Goal: Task Accomplishment & Management: Complete application form

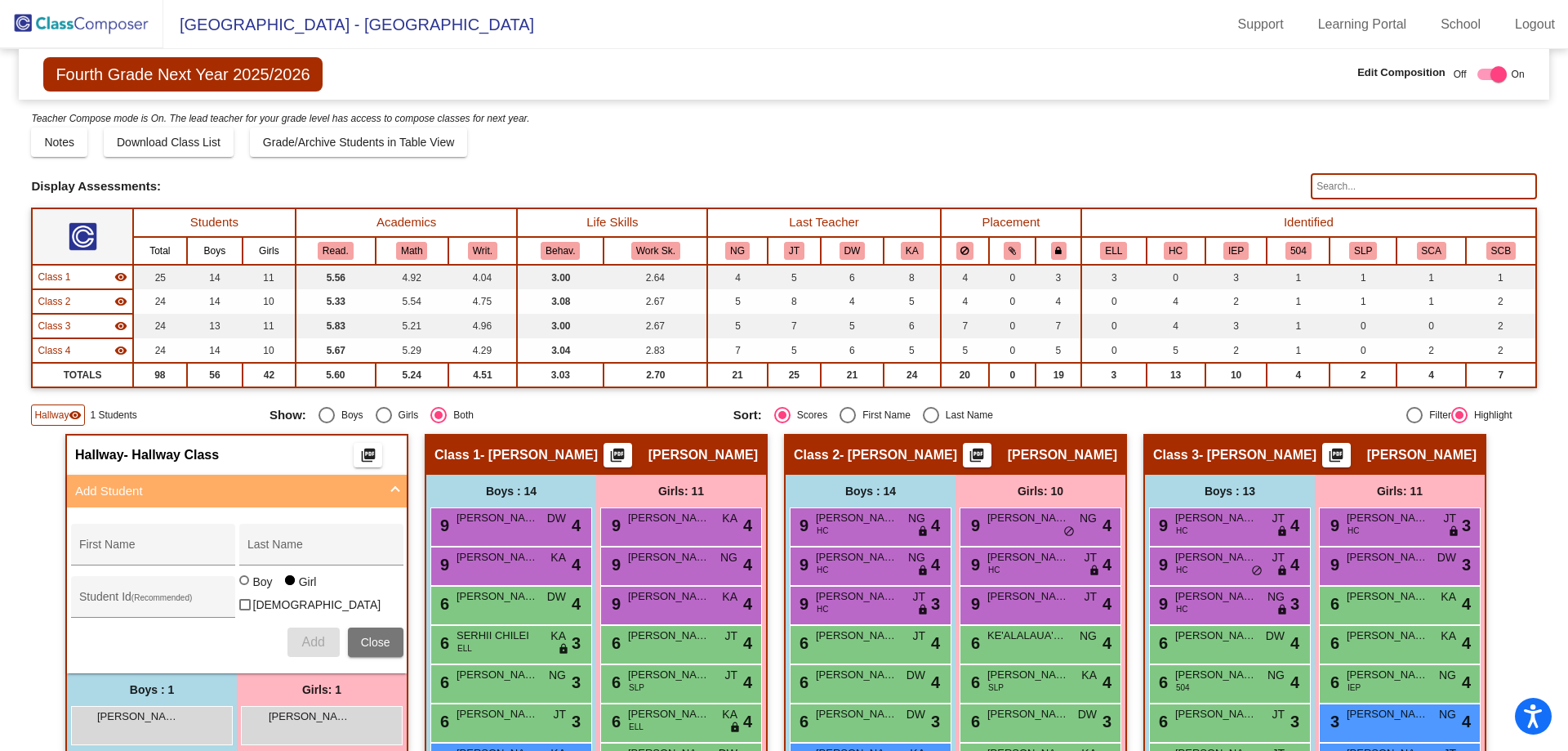
click at [54, 14] on img at bounding box center [82, 24] width 163 height 49
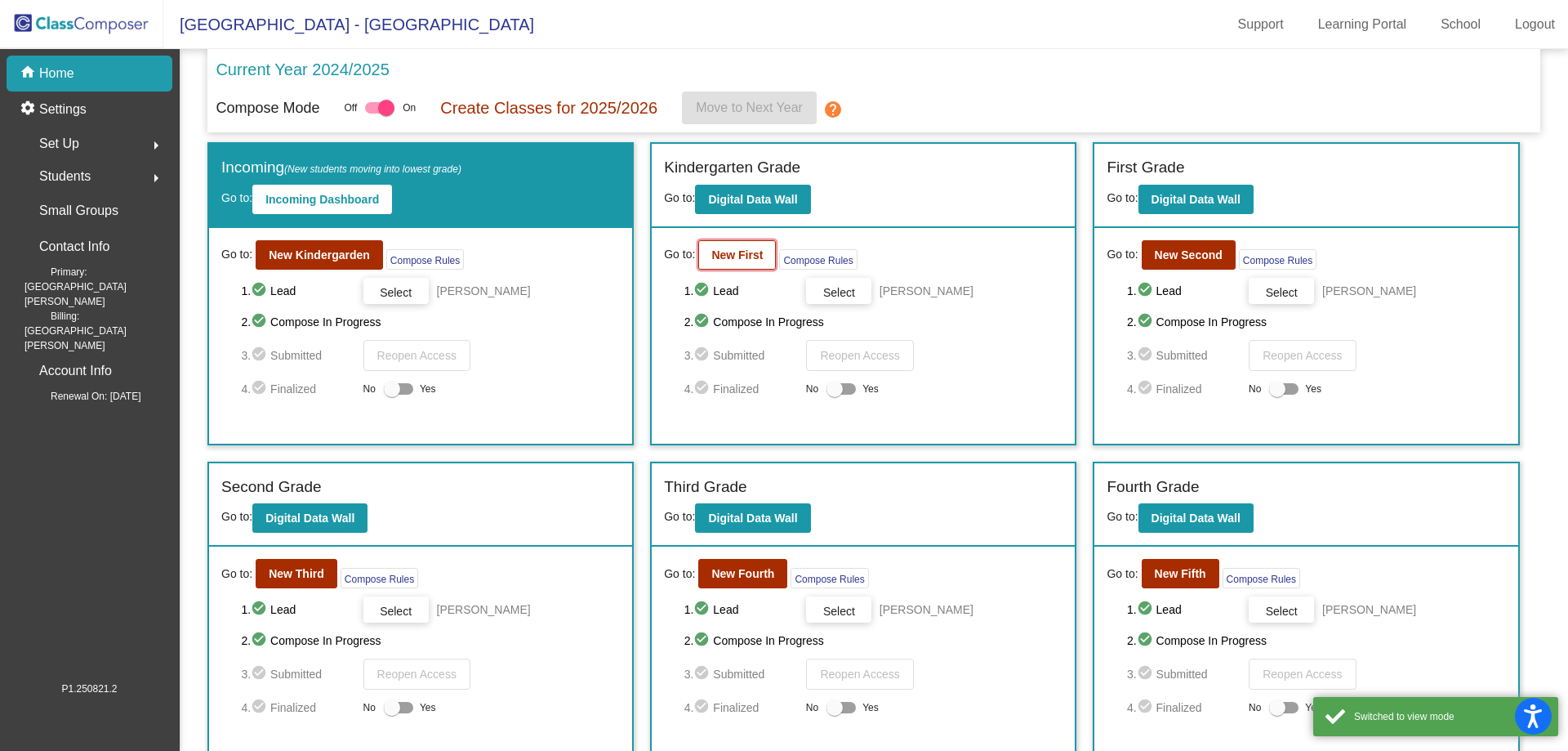
click at [728, 264] on button "New First" at bounding box center [737, 255] width 78 height 29
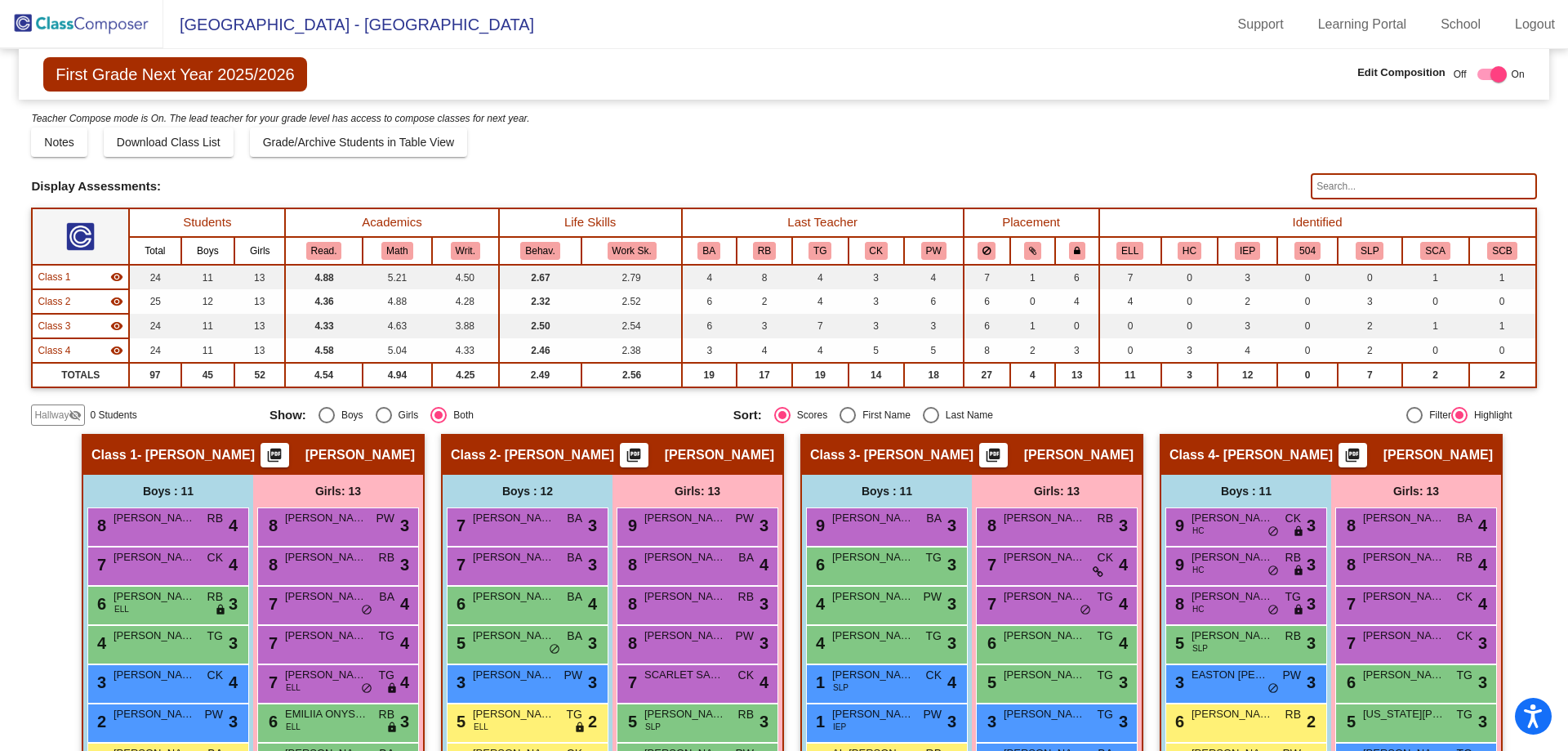
click at [43, 415] on span "Hallway" at bounding box center [50, 415] width 34 height 15
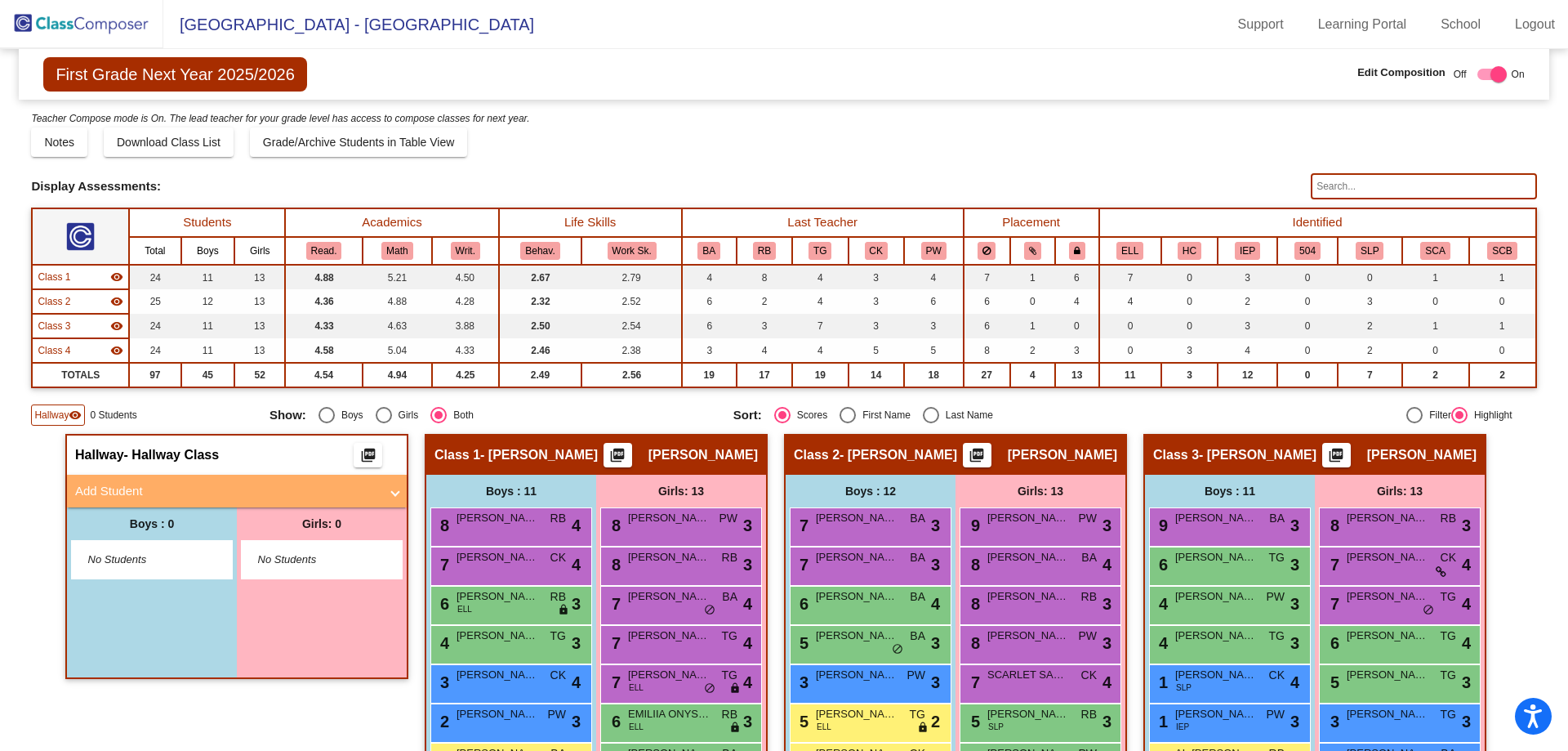
click at [121, 488] on mat-panel-title "Add Student" at bounding box center [226, 491] width 304 height 18
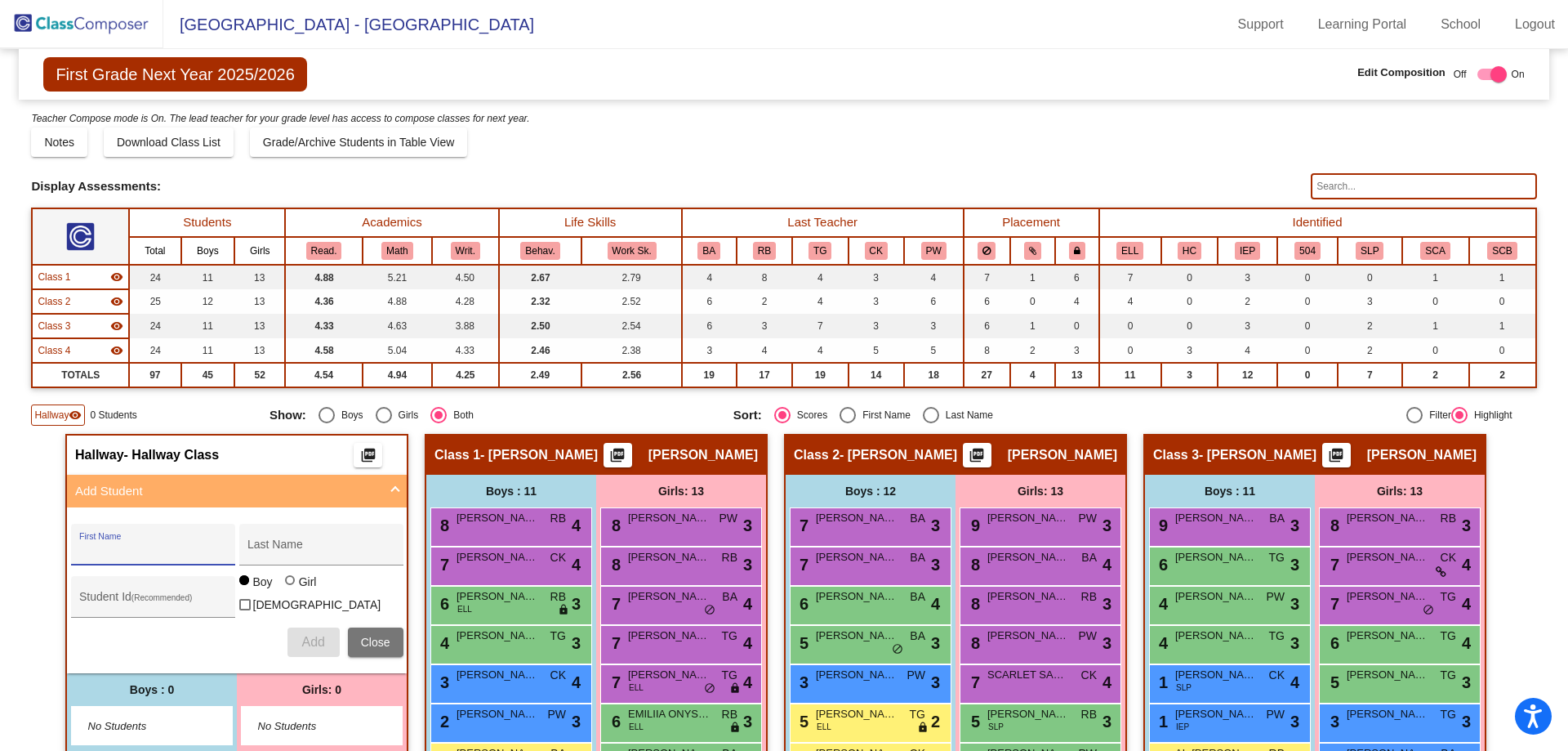
click at [100, 546] on input "First Name" at bounding box center [152, 550] width 147 height 13
type input "[PERSON_NAME]"
type input "0639338"
click at [301, 635] on span "Add" at bounding box center [313, 642] width 23 height 14
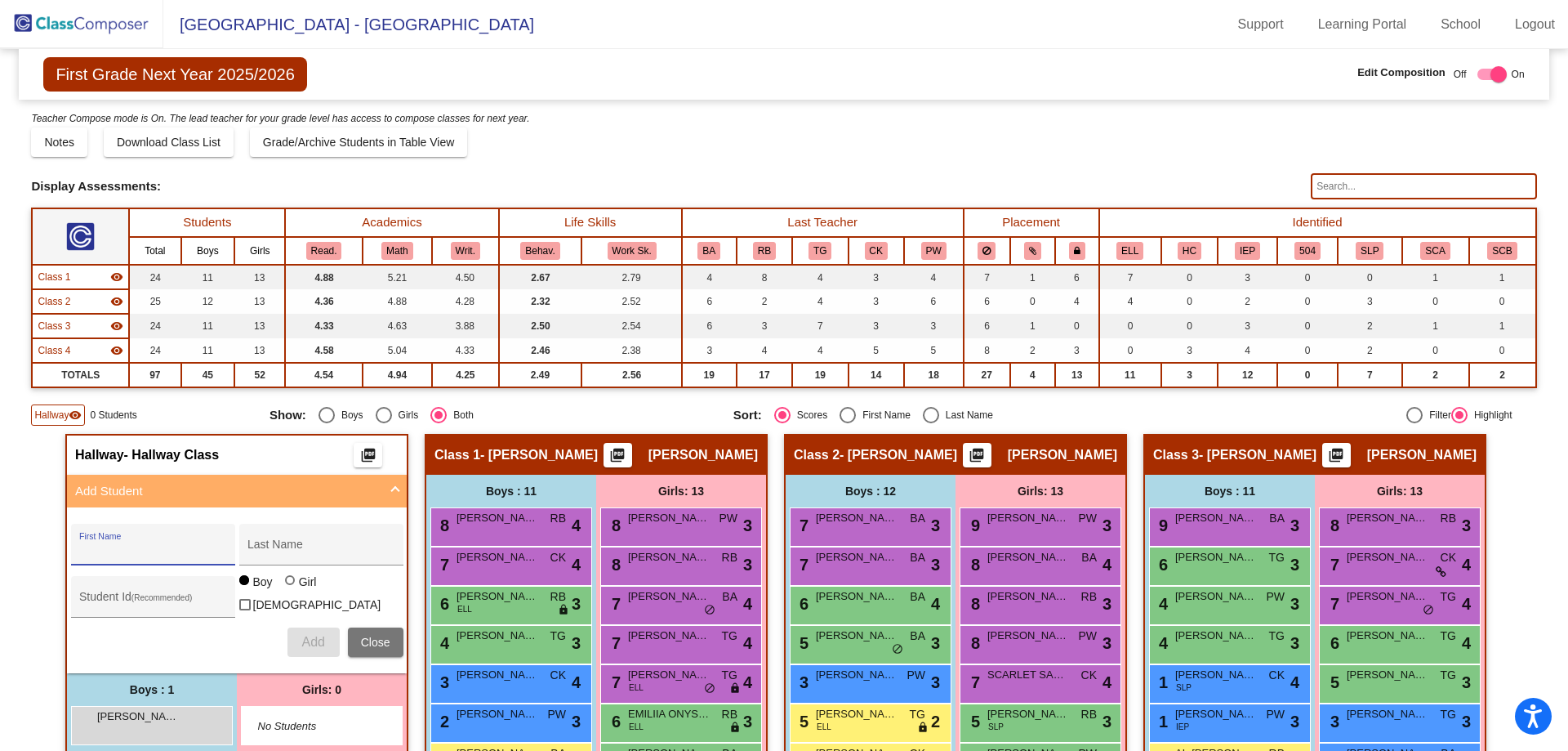
click at [54, 13] on img at bounding box center [82, 24] width 163 height 49
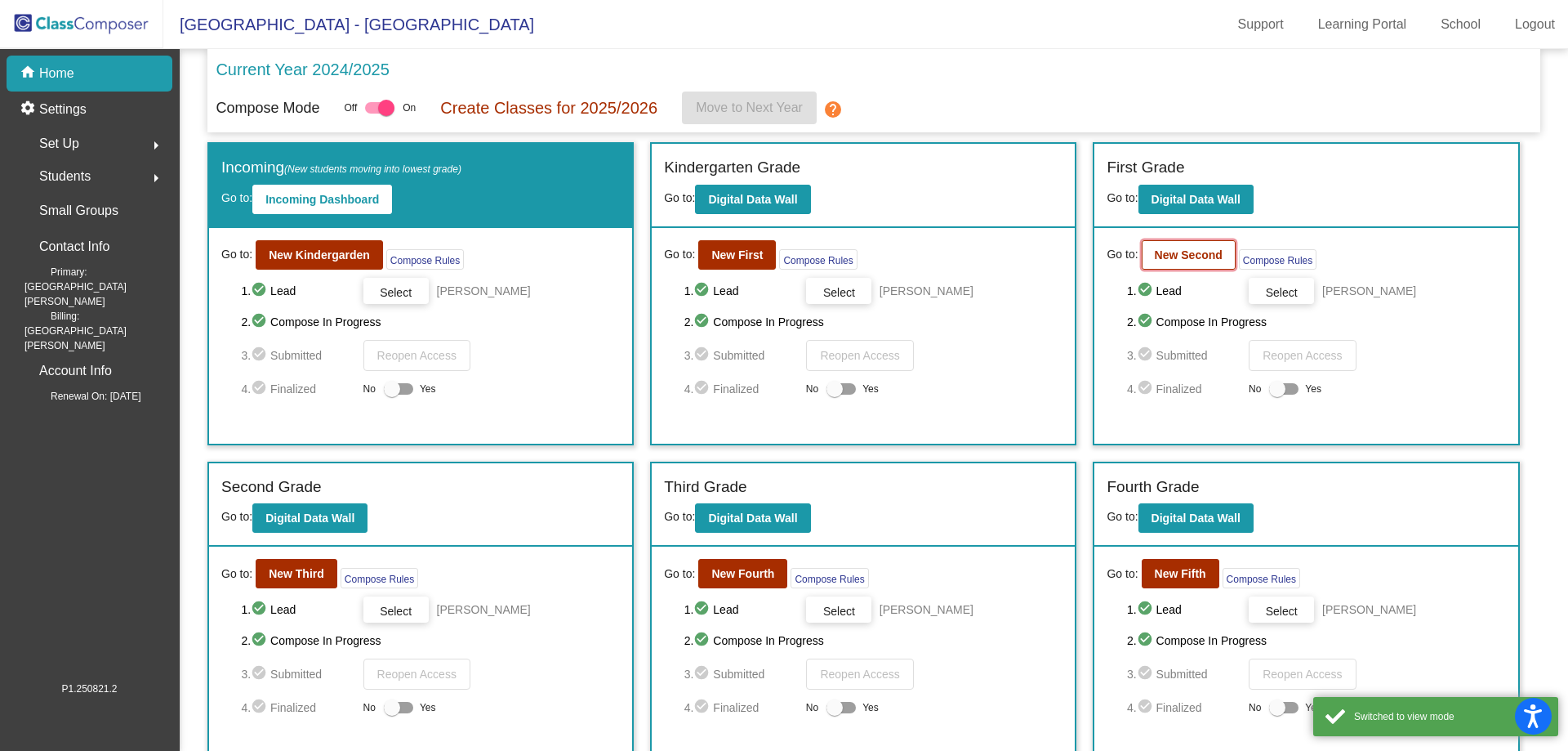
click at [1174, 250] on b "New Second" at bounding box center [1188, 255] width 68 height 13
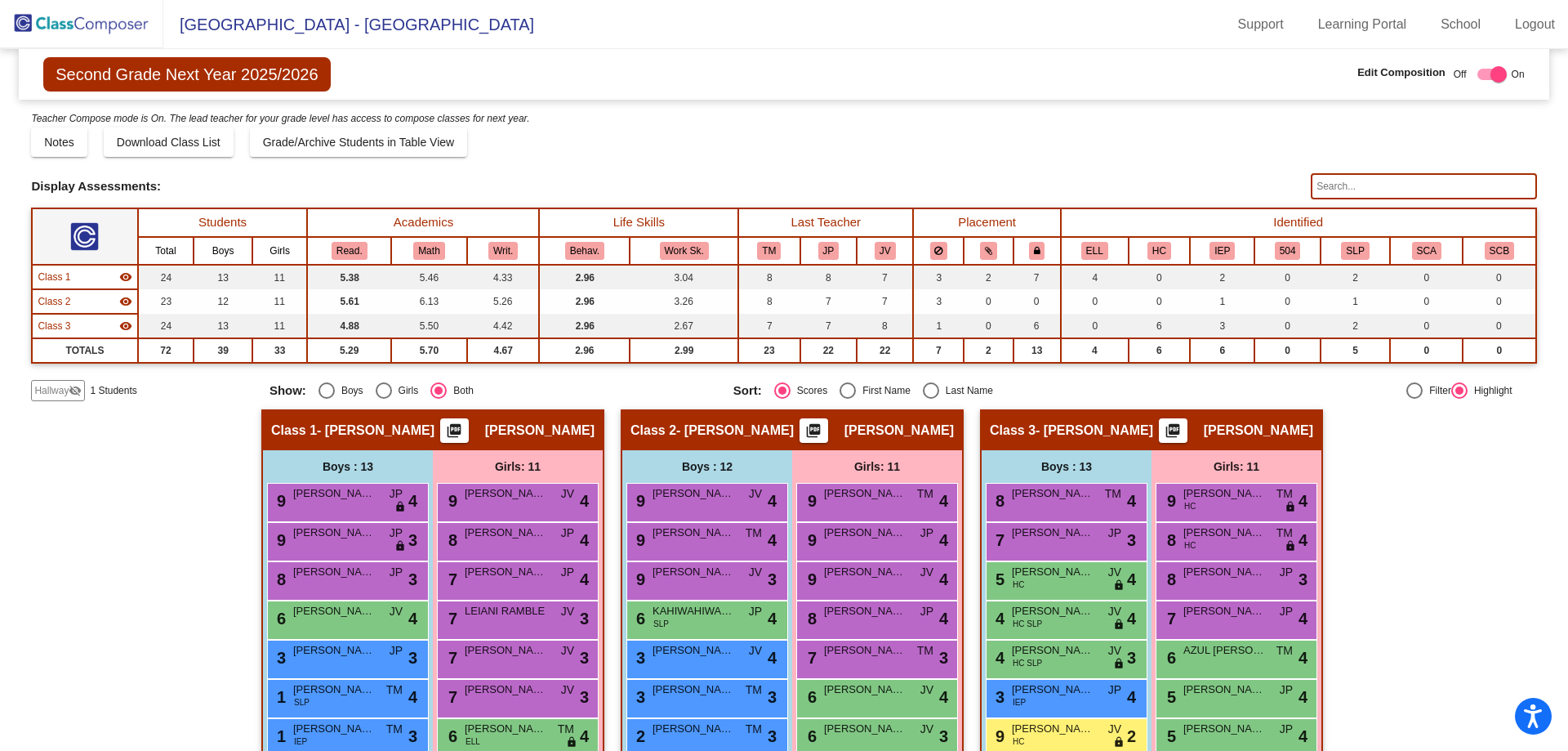
click at [52, 387] on span "Hallway" at bounding box center [50, 391] width 34 height 15
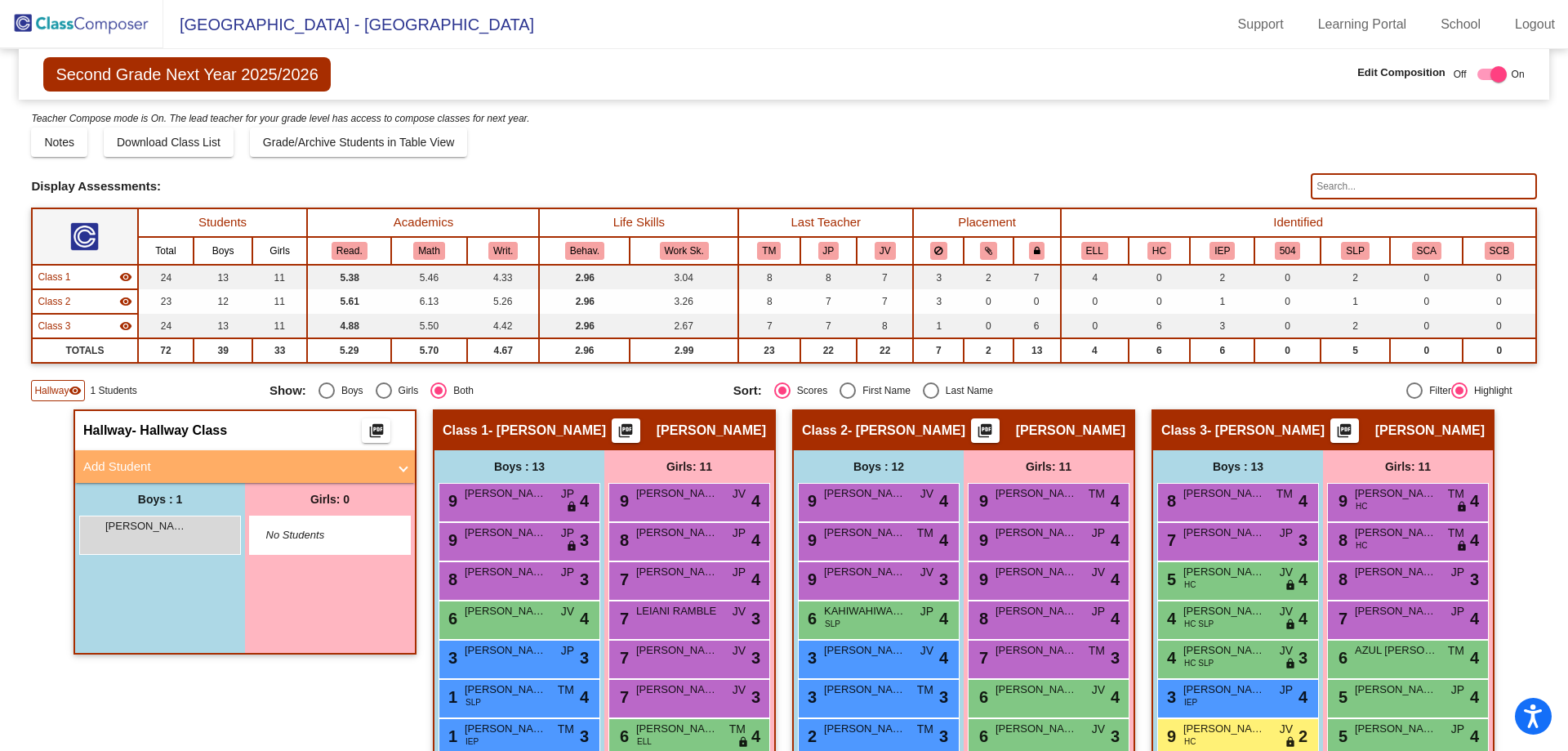
click at [139, 461] on mat-panel-title "Add Student" at bounding box center [235, 466] width 304 height 18
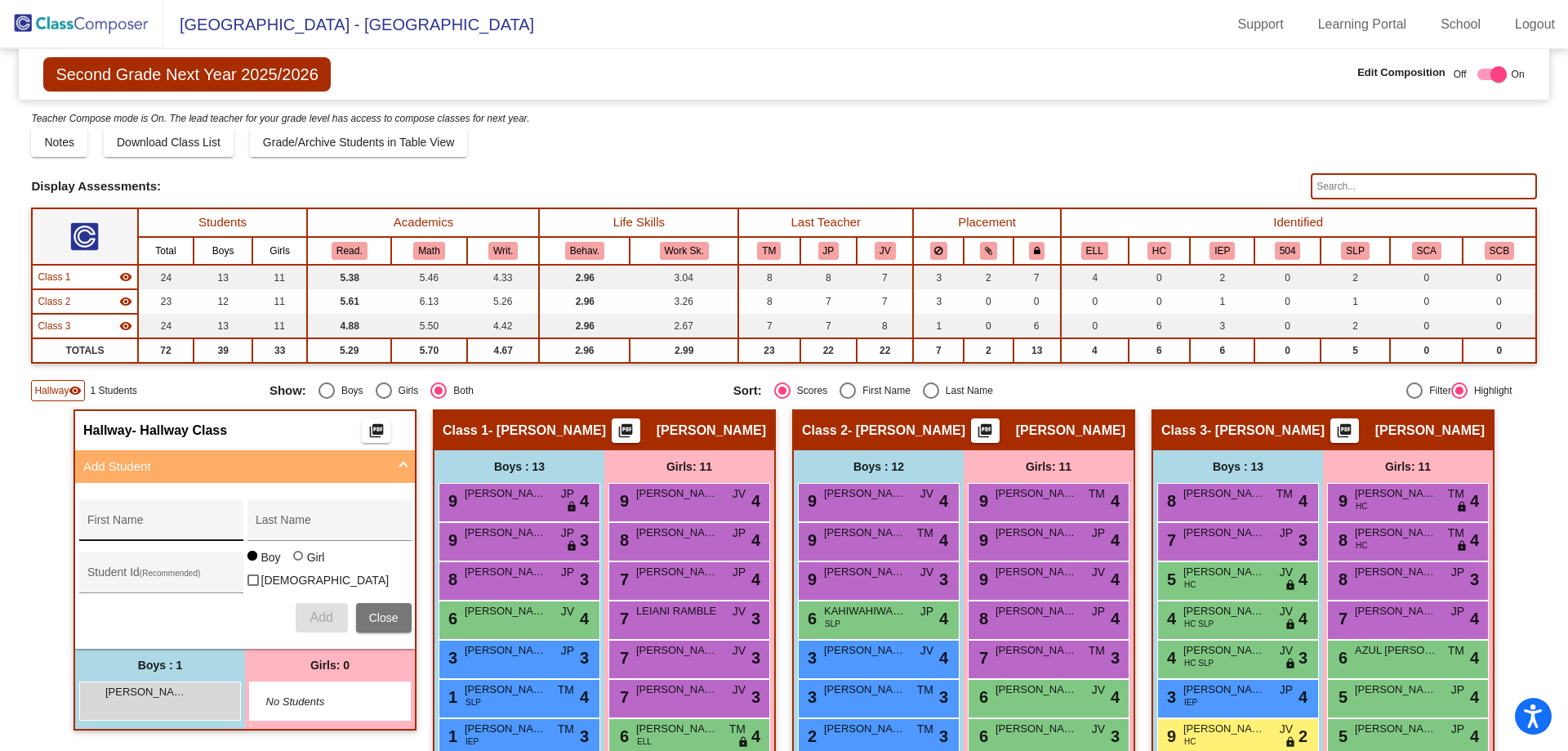
click at [121, 521] on input "First Name" at bounding box center [160, 526] width 147 height 13
type input "ZEMA"
type input "TIMKETE"
type input "0639340"
click at [301, 563] on div at bounding box center [299, 557] width 13 height 13
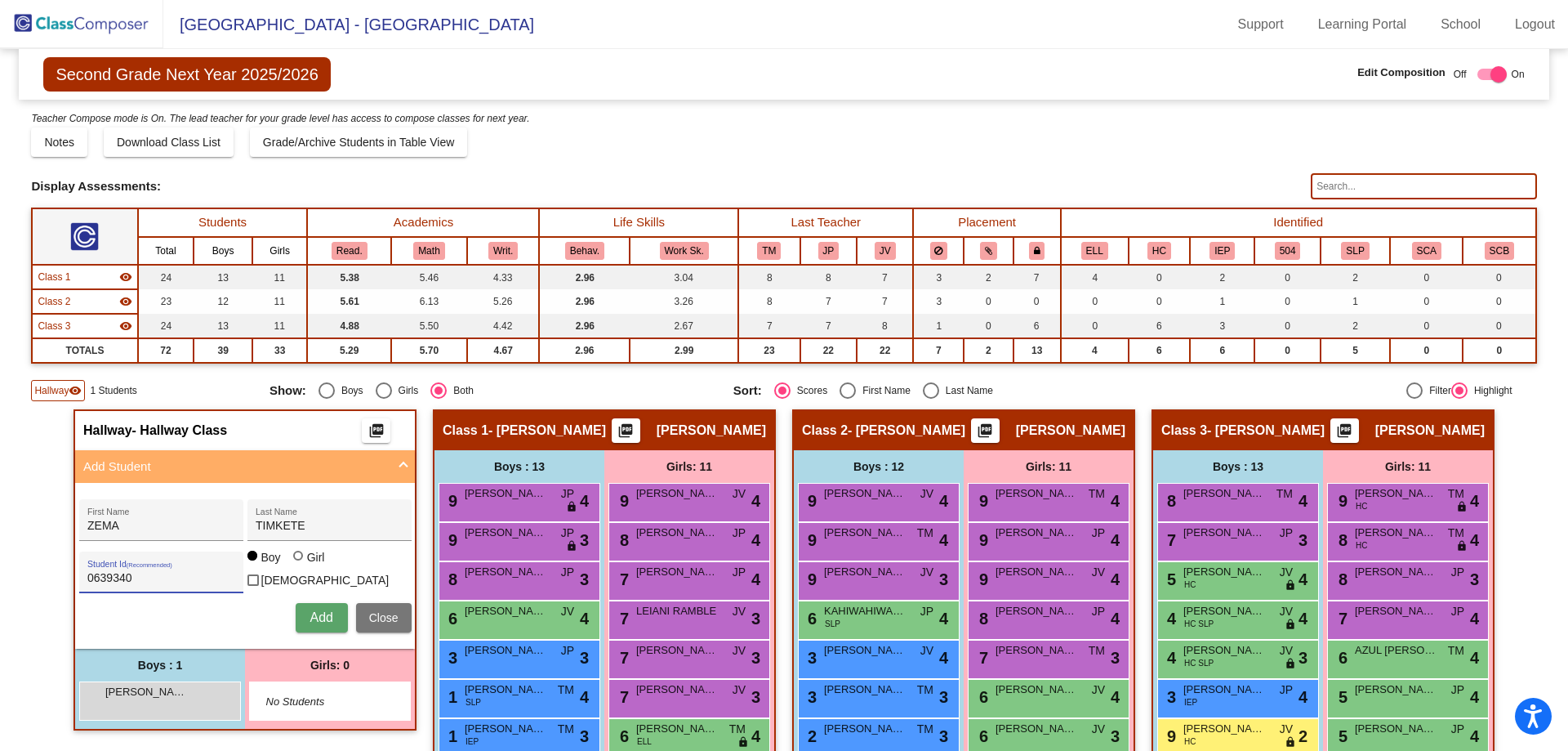
click at [300, 564] on input "Girl" at bounding box center [299, 563] width 1 height 1
radio input "true"
click at [301, 609] on button "Add" at bounding box center [322, 618] width 52 height 29
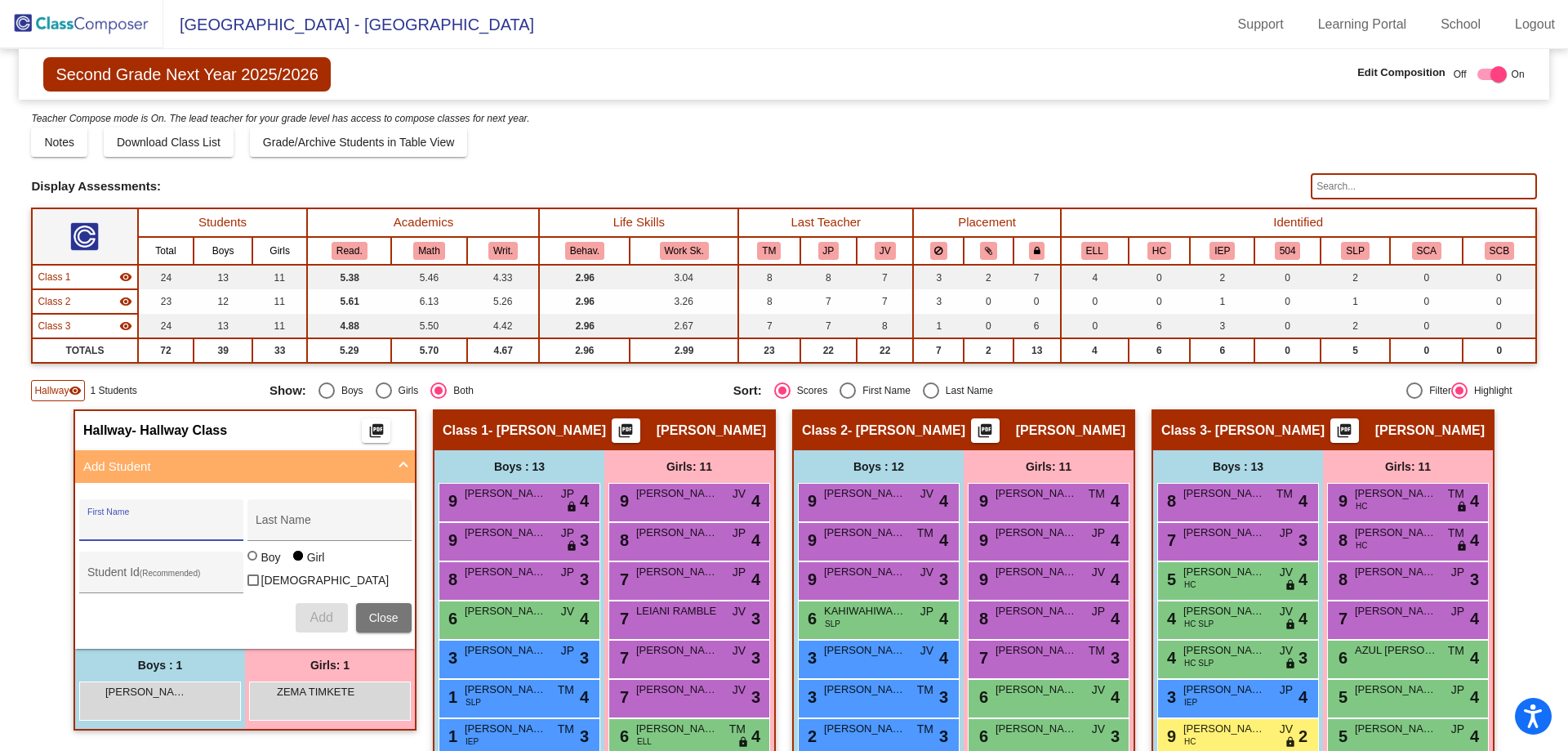
click at [61, 28] on img at bounding box center [82, 24] width 163 height 49
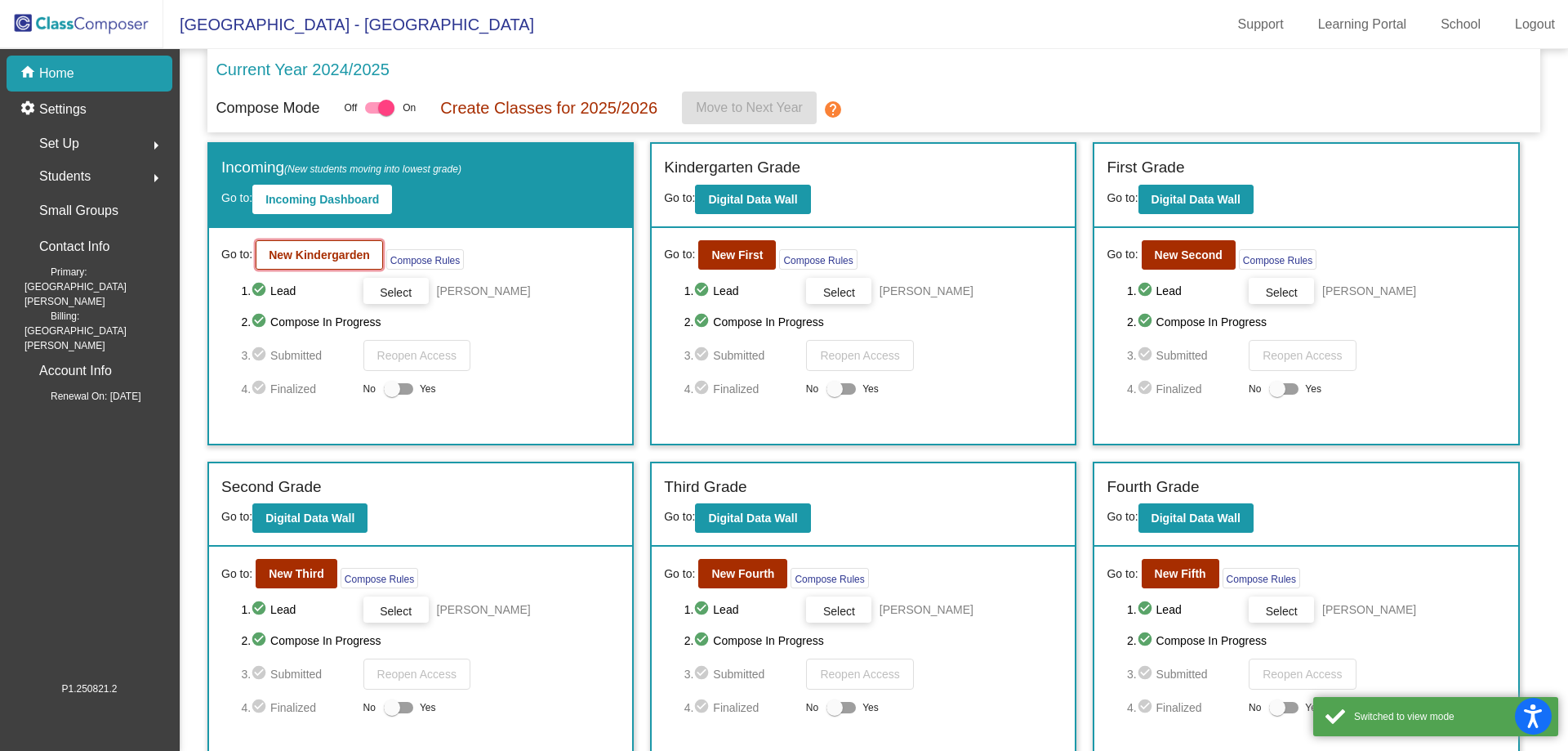
click at [315, 259] on b "New Kindergarden" at bounding box center [319, 255] width 101 height 13
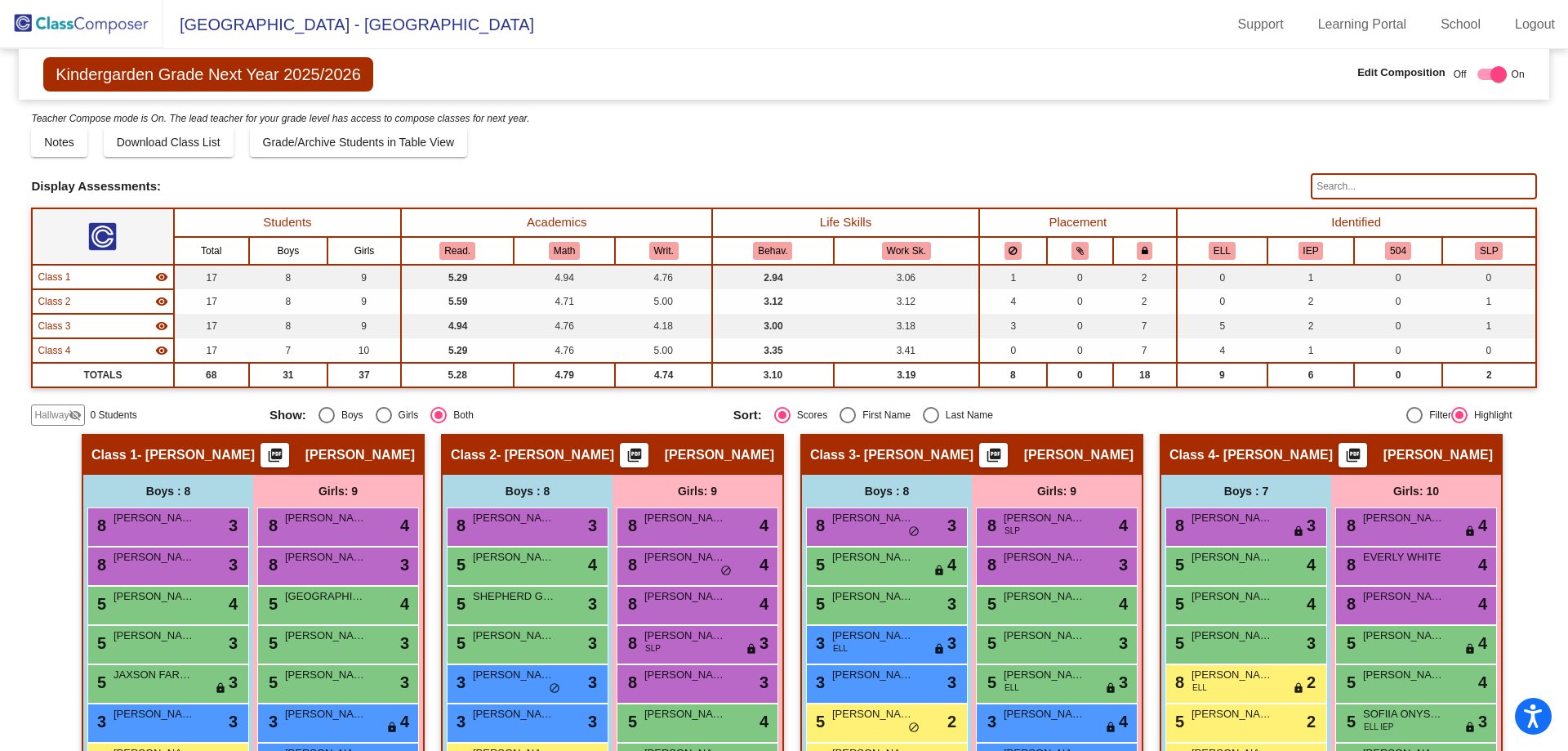
click at [53, 418] on span "Hallway" at bounding box center [50, 415] width 34 height 15
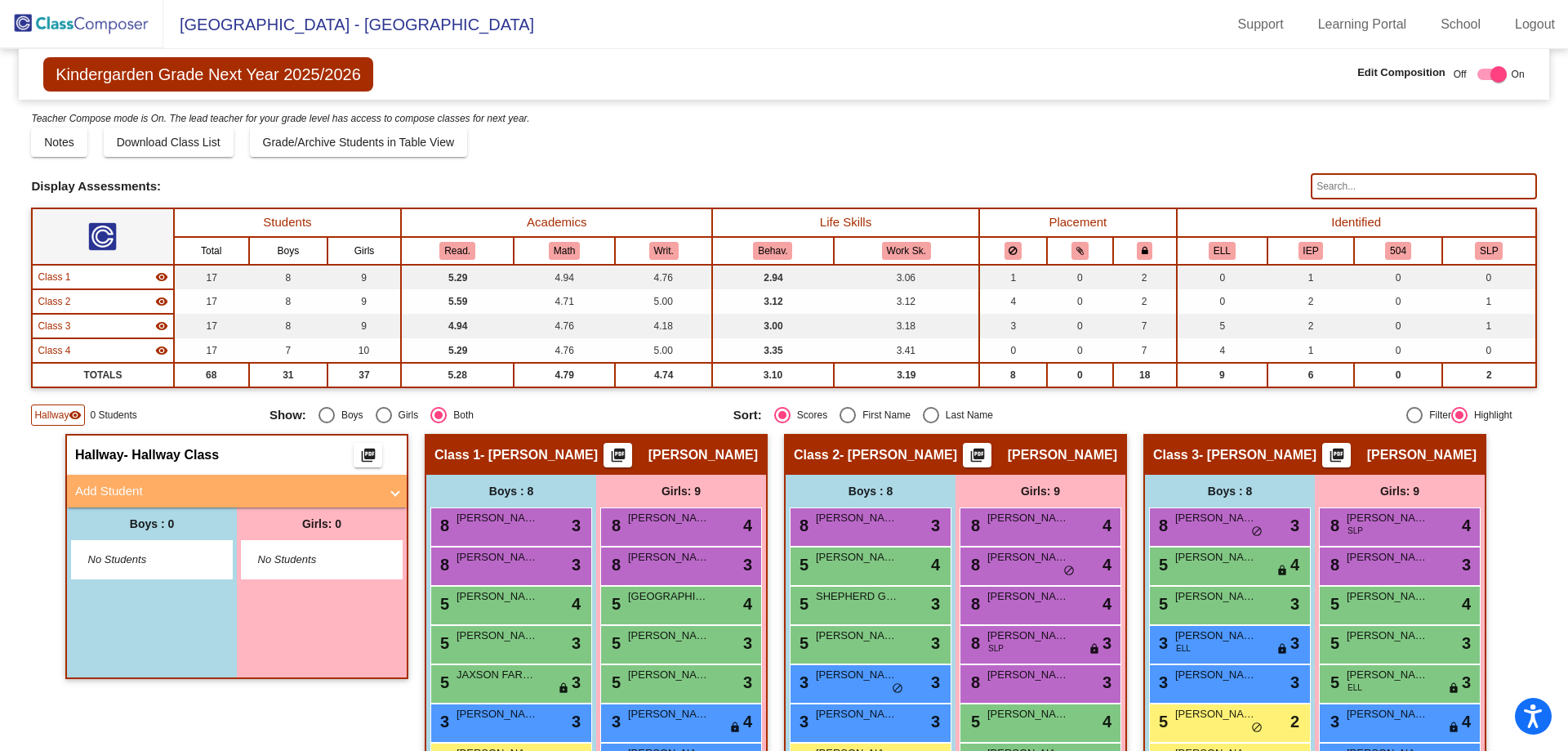
click at [122, 499] on mat-panel-title "Add Student" at bounding box center [226, 491] width 304 height 18
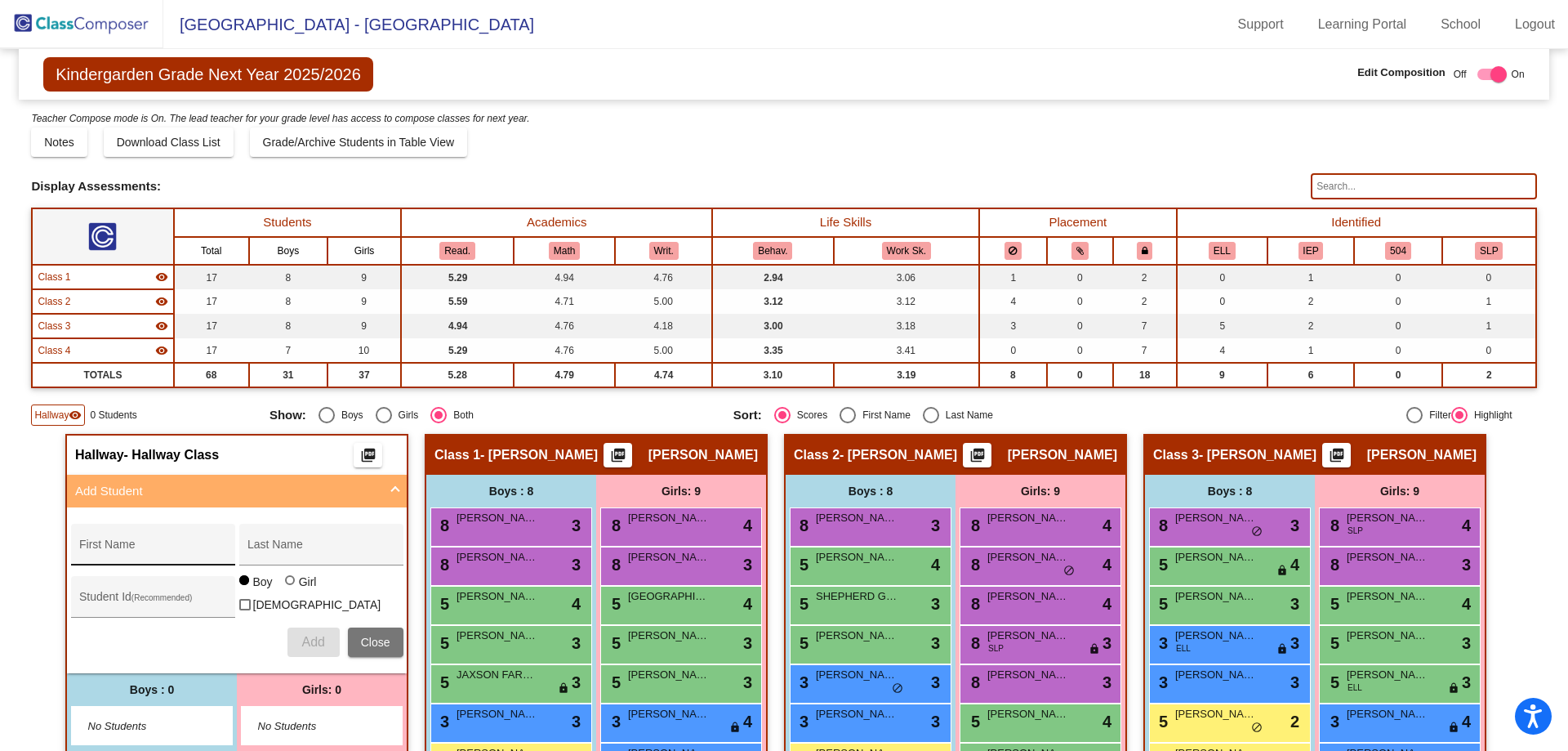
click at [105, 541] on div "First Name" at bounding box center [152, 549] width 147 height 33
type input "ELEKIEL"
type input "[PERSON_NAME]"
type input "0639343"
click at [296, 635] on button "Add" at bounding box center [314, 642] width 52 height 29
